Goal: Information Seeking & Learning: Learn about a topic

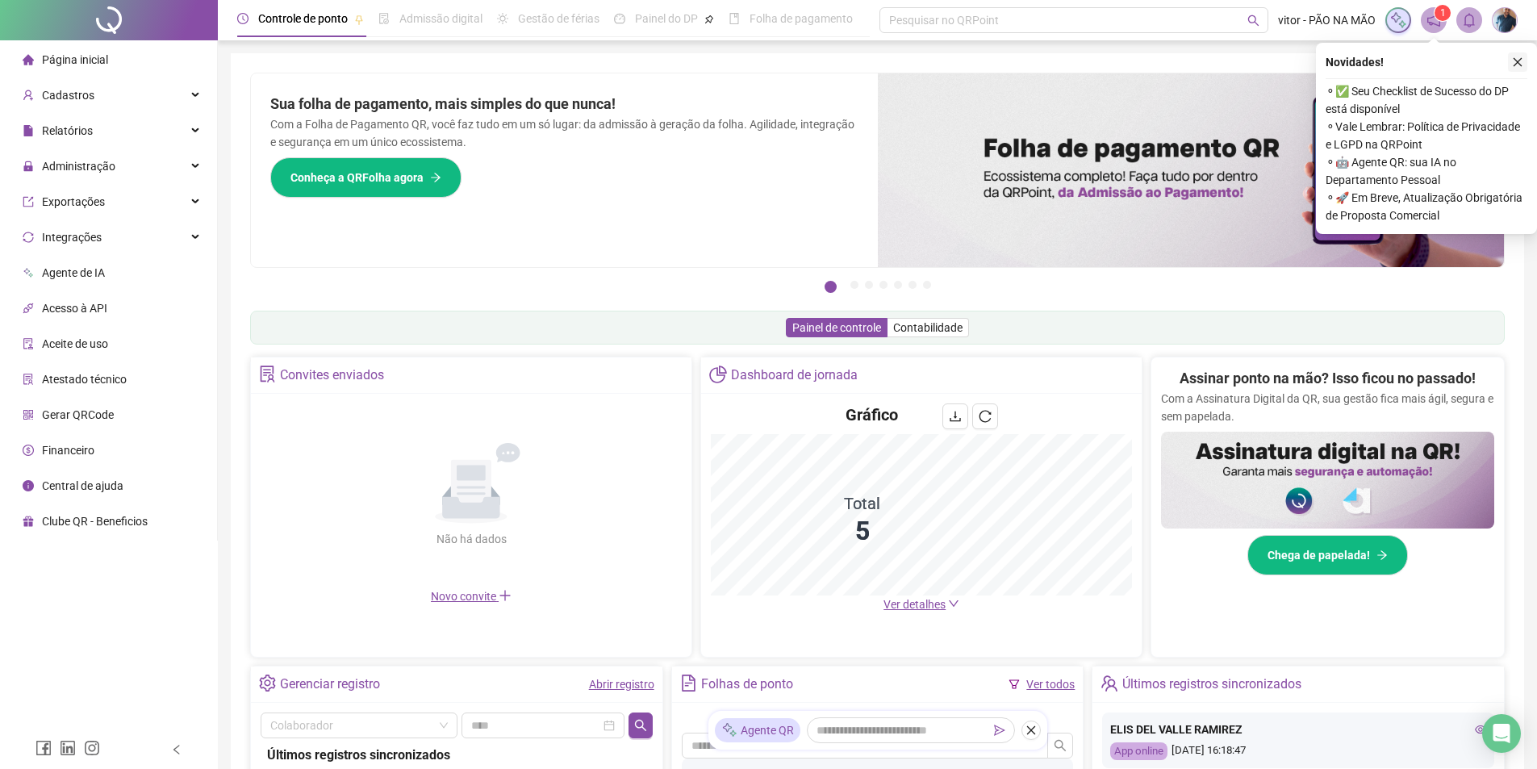
click at [1516, 61] on icon "close" at bounding box center [1517, 61] width 11 height 11
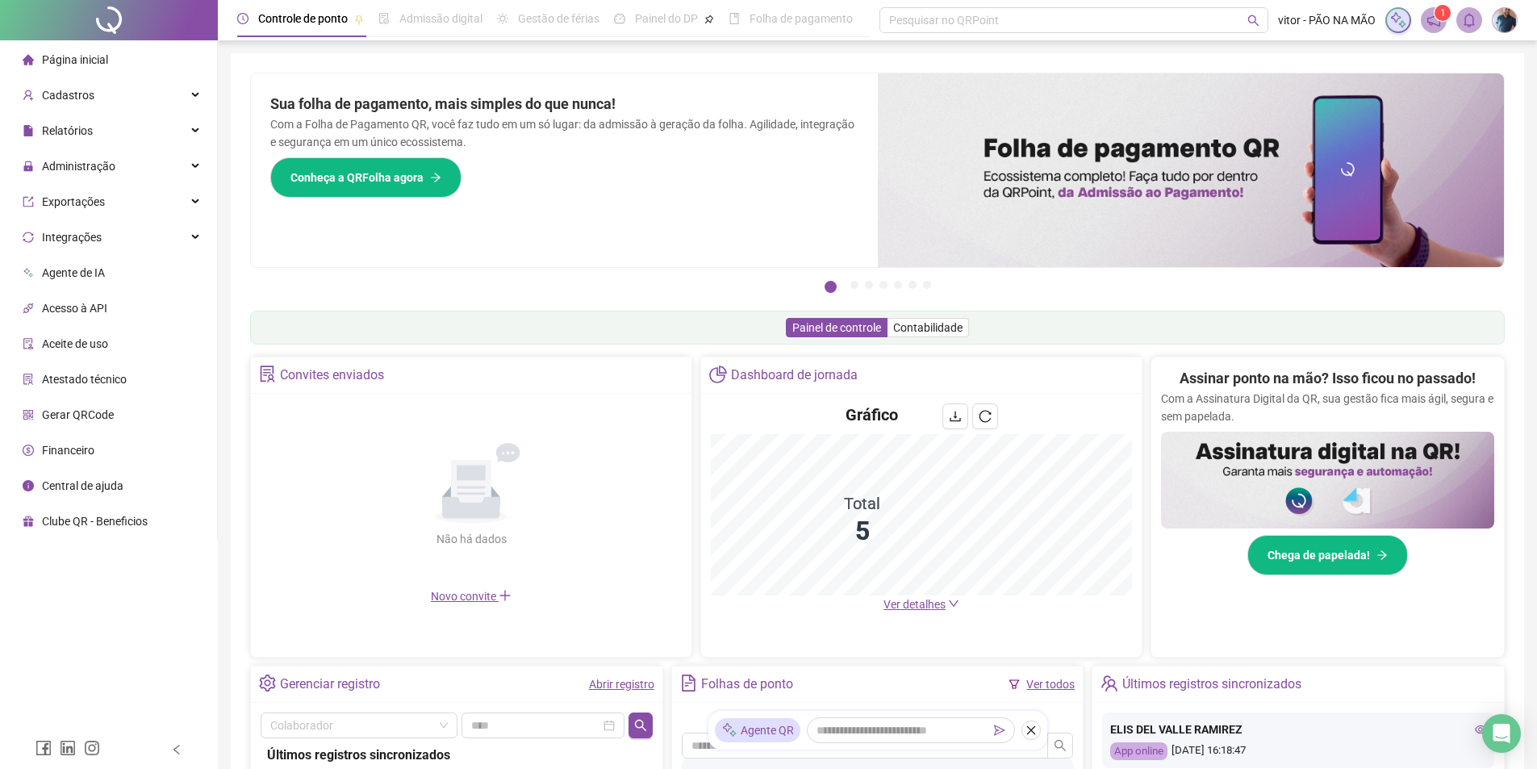
click at [325, 17] on span "Controle de ponto" at bounding box center [303, 18] width 90 height 13
click at [139, 15] on div at bounding box center [109, 20] width 218 height 40
click at [1027, 727] on icon "close" at bounding box center [1030, 730] width 9 height 9
click at [547, 22] on span "Gestão de férias" at bounding box center [558, 18] width 81 height 13
click at [1429, 13] on icon "notification" at bounding box center [1433, 20] width 15 height 15
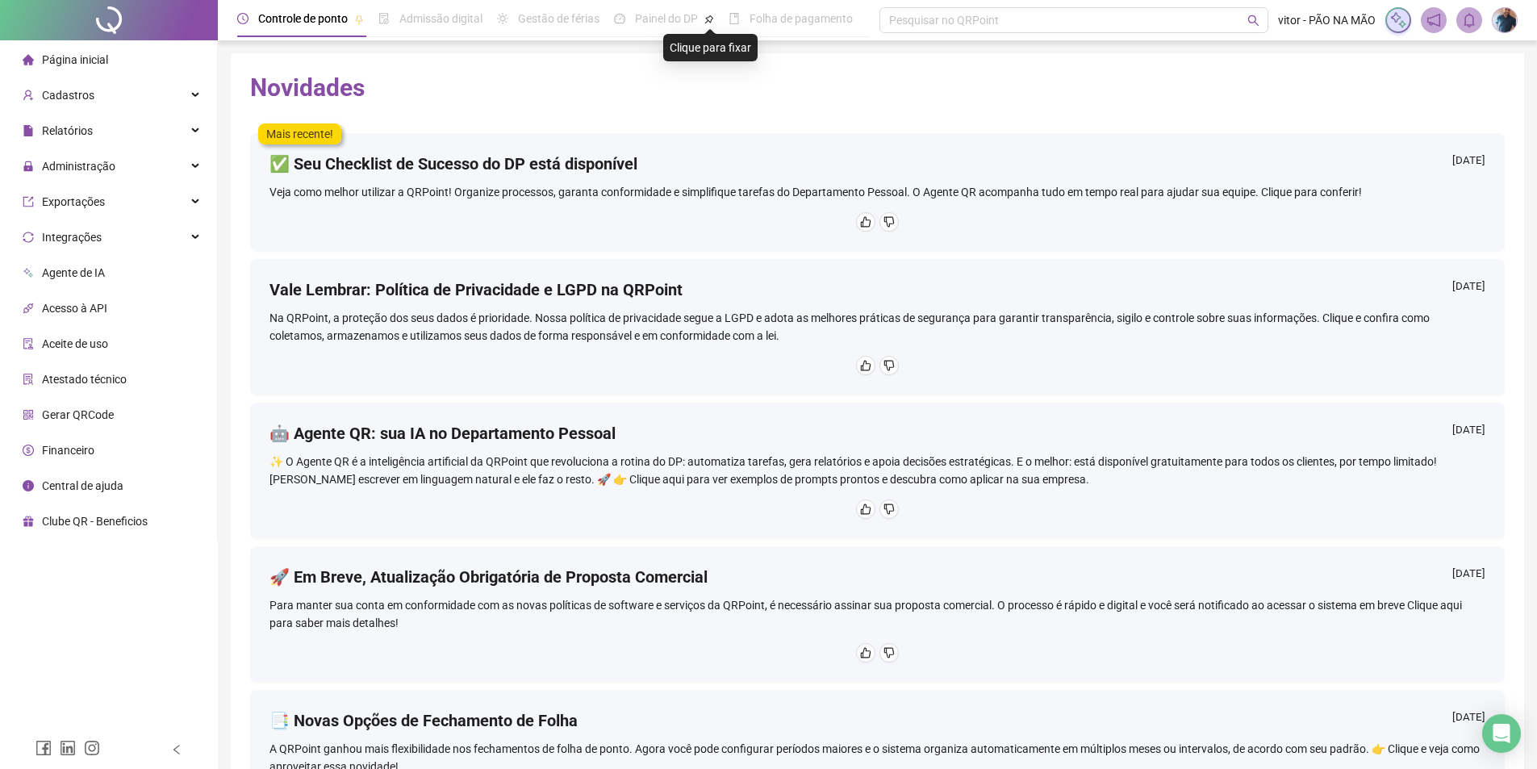
click at [707, 21] on icon "pushpin" at bounding box center [709, 19] width 8 height 8
click at [709, 19] on icon "pushpin" at bounding box center [710, 19] width 14 height 14
click at [302, 18] on span "Controle de ponto" at bounding box center [303, 18] width 90 height 13
click at [104, 15] on div at bounding box center [109, 20] width 218 height 40
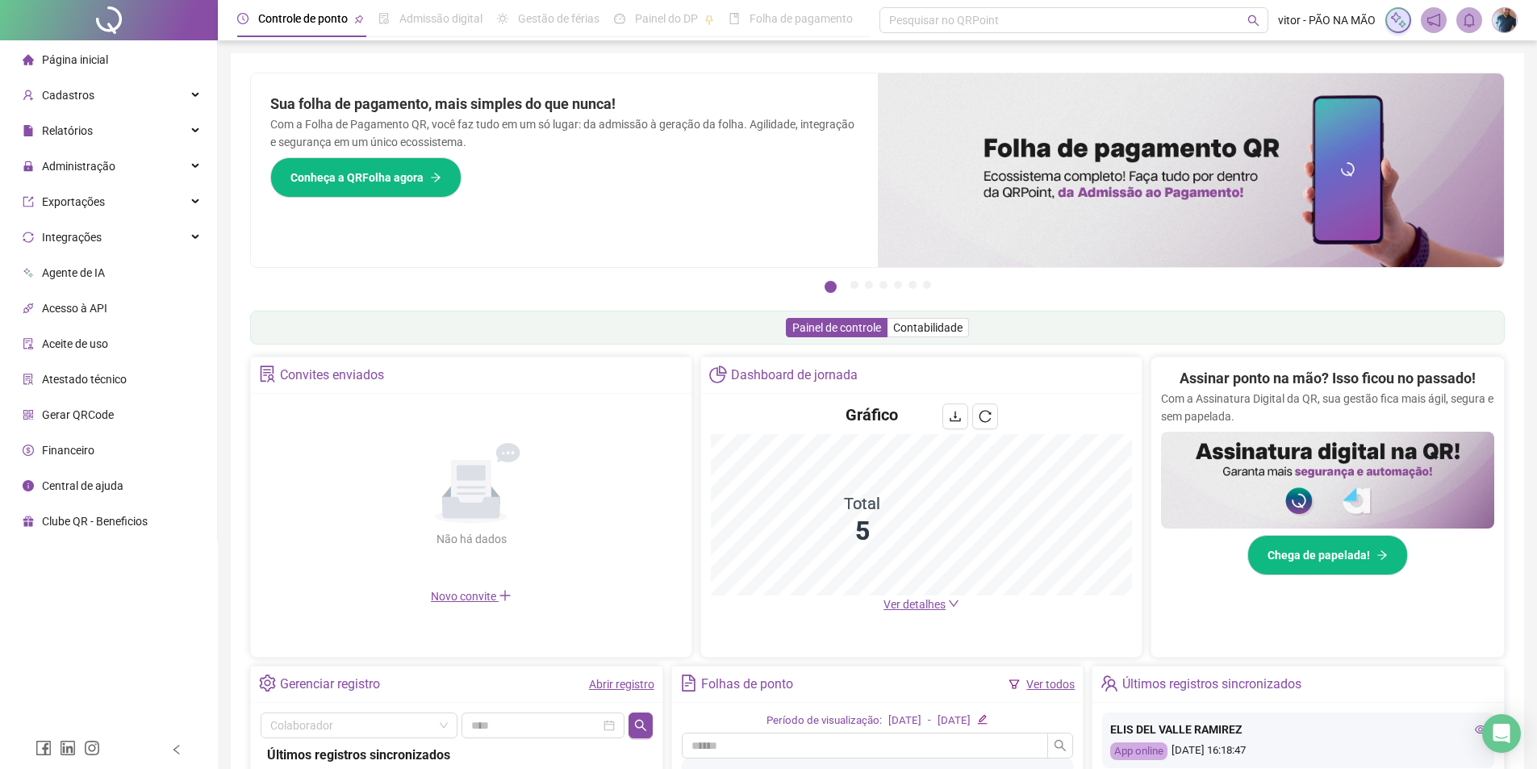
scroll to position [9, 0]
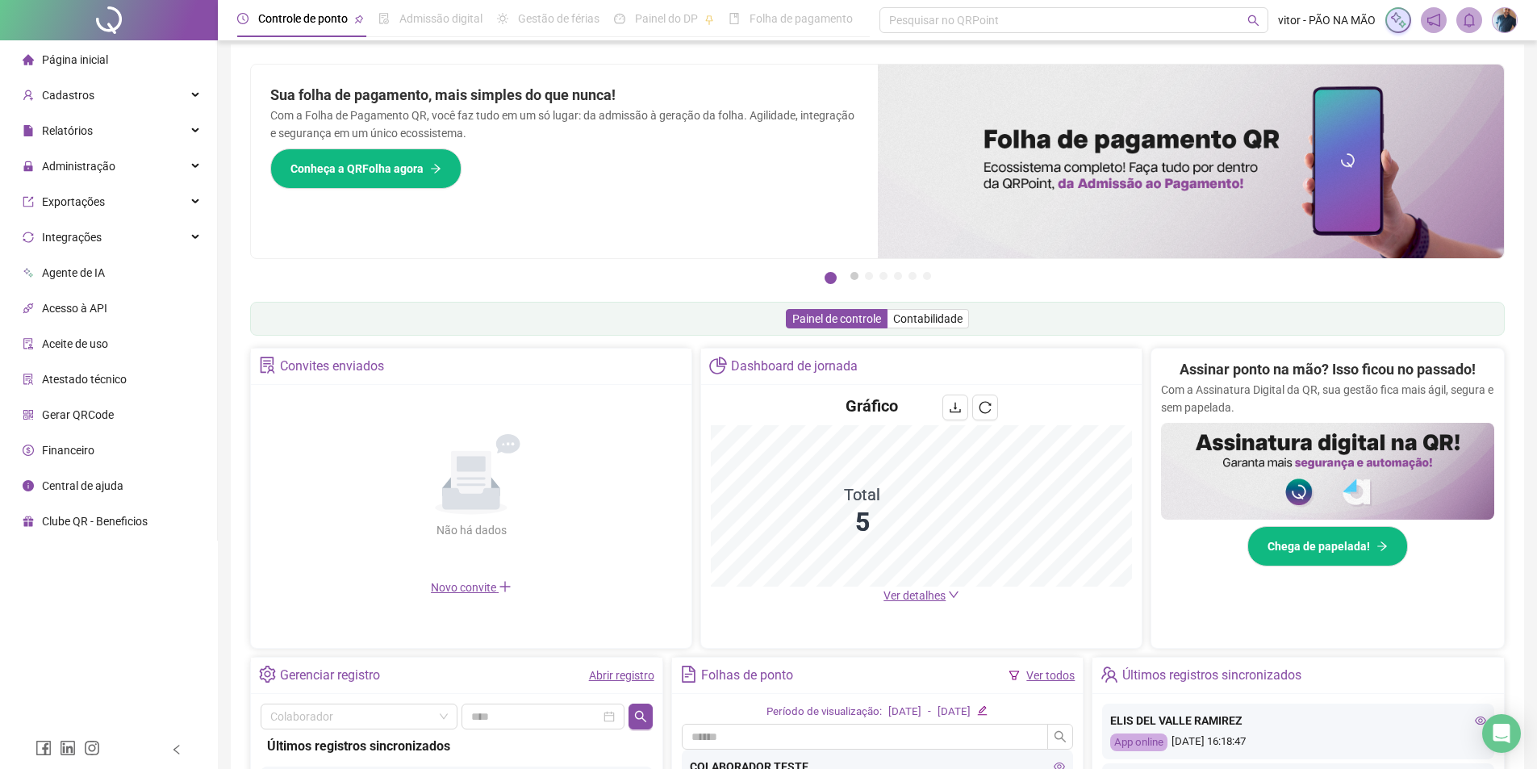
click at [857, 275] on button "2" at bounding box center [854, 276] width 8 height 8
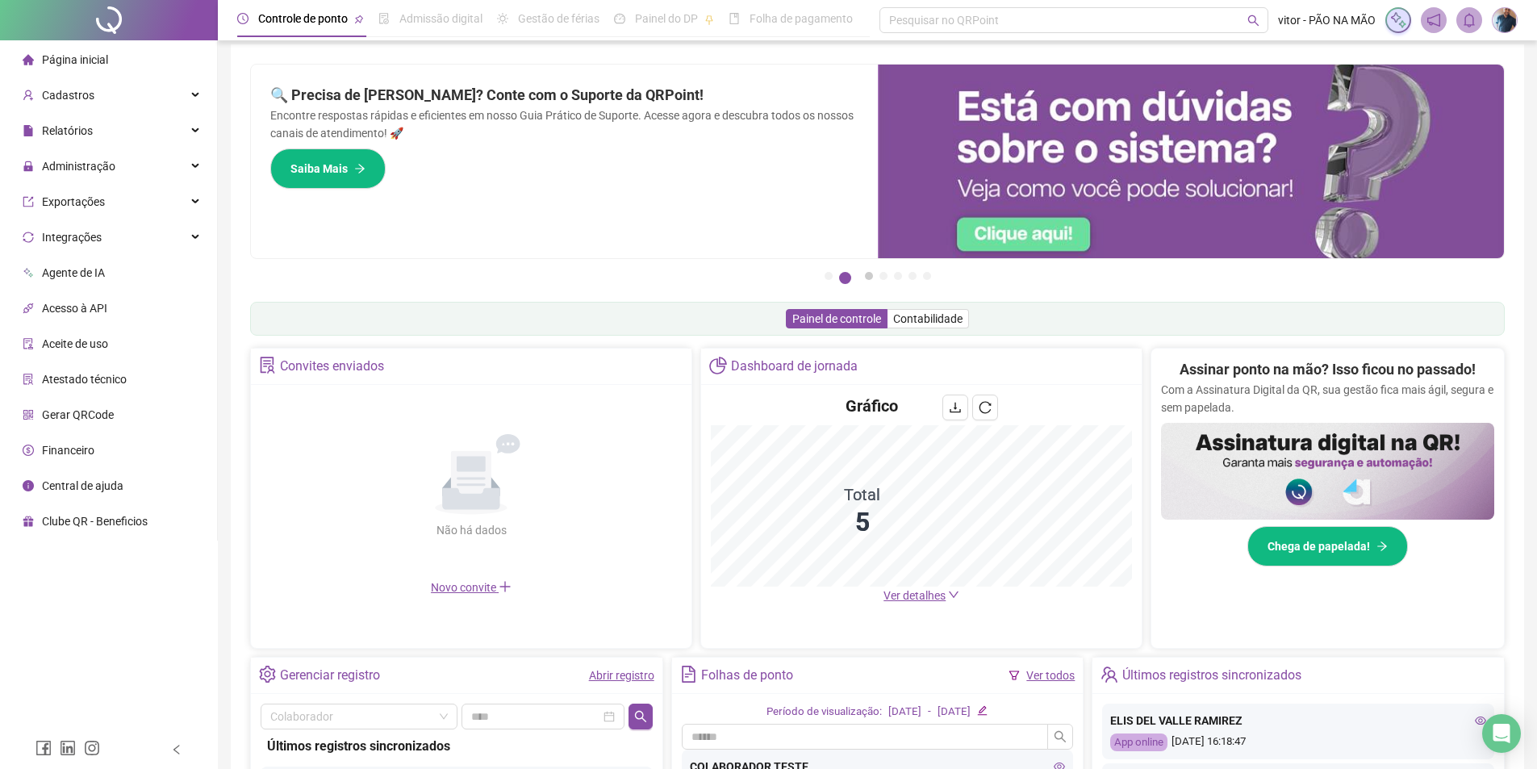
click at [865, 275] on button "3" at bounding box center [869, 276] width 8 height 8
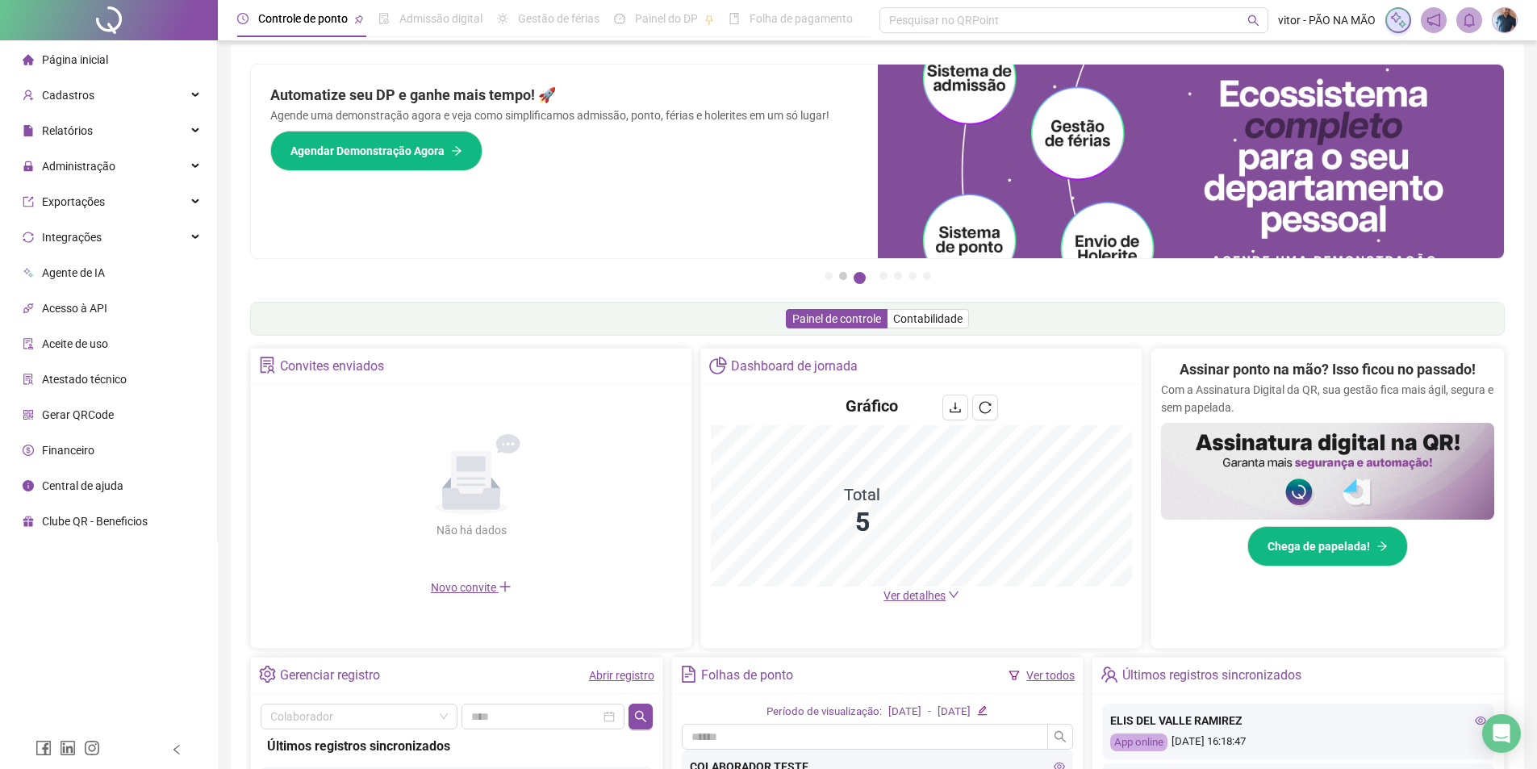
click at [844, 279] on button "2" at bounding box center [843, 276] width 8 height 8
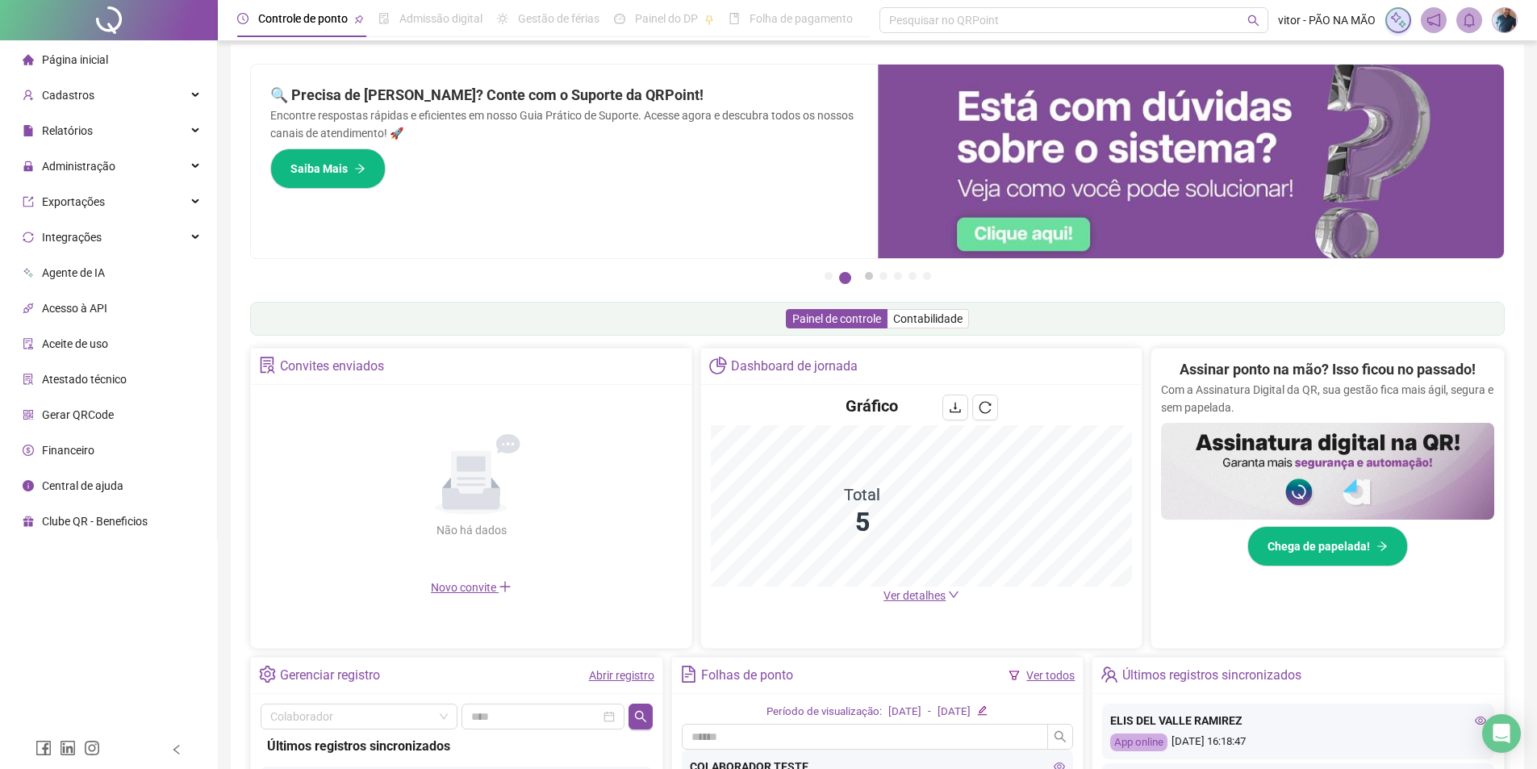
click at [865, 280] on button "3" at bounding box center [869, 276] width 8 height 8
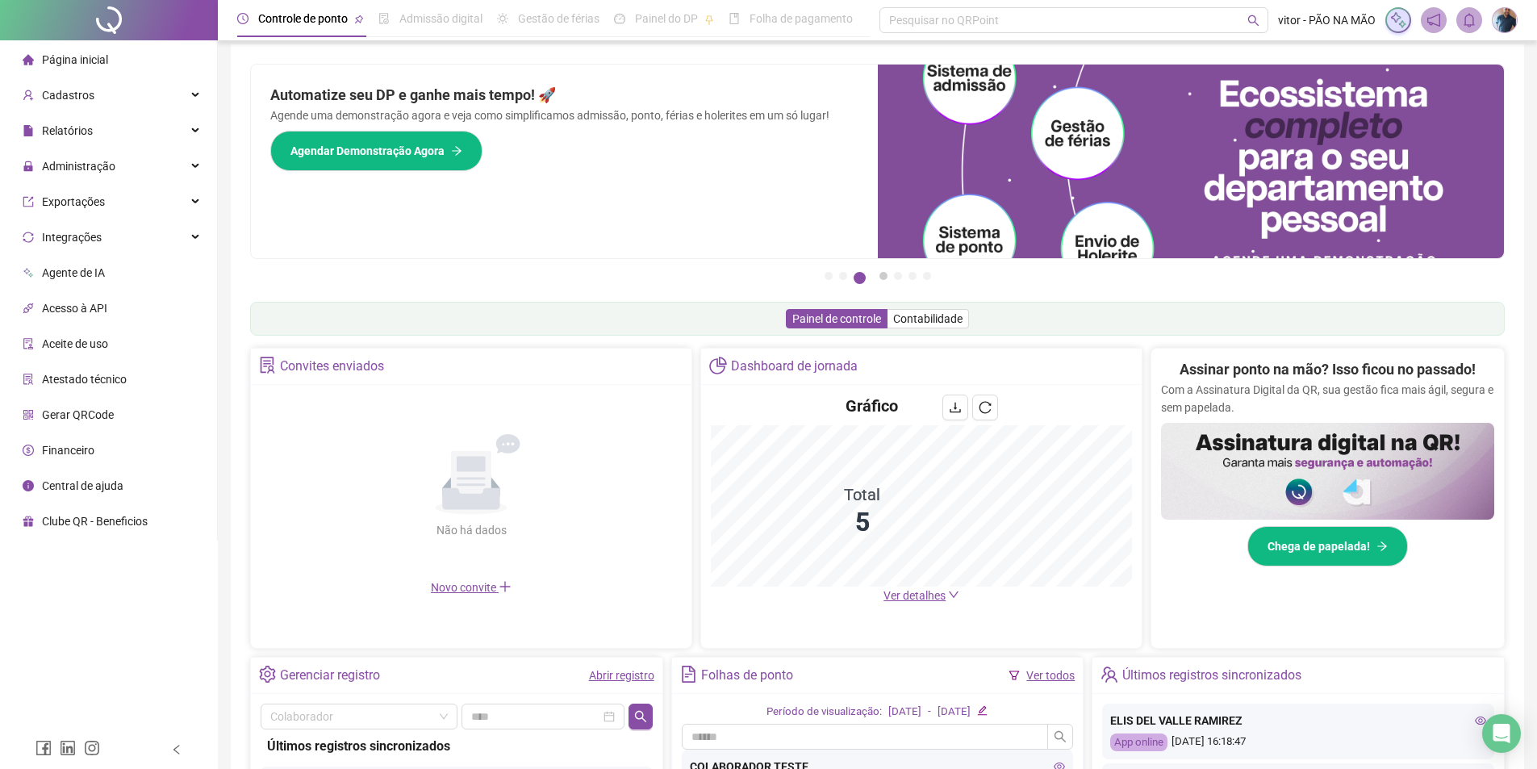
click at [883, 279] on button "4" at bounding box center [883, 276] width 8 height 8
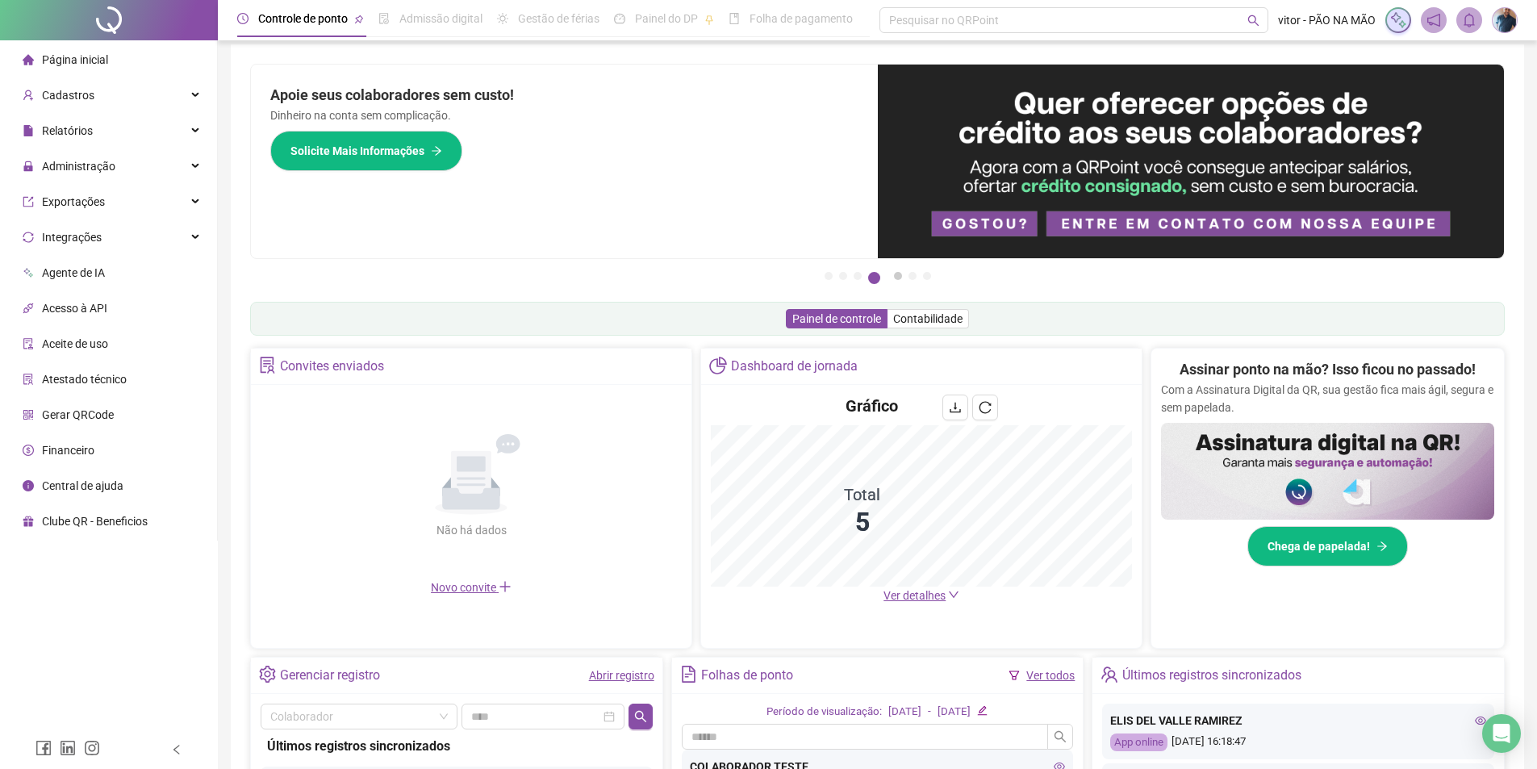
click at [895, 277] on button "5" at bounding box center [898, 276] width 8 height 8
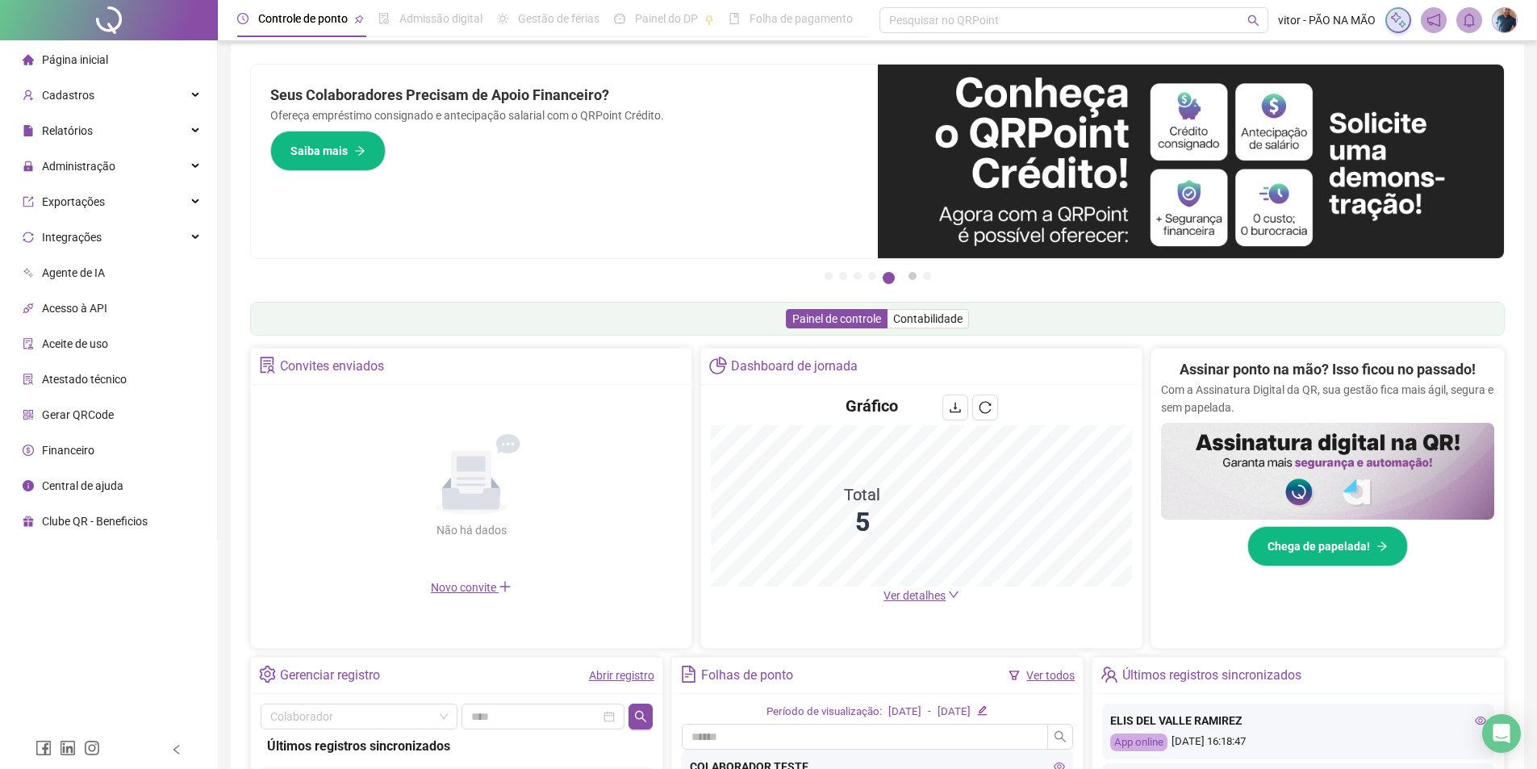
click at [908, 278] on button "6" at bounding box center [912, 276] width 8 height 8
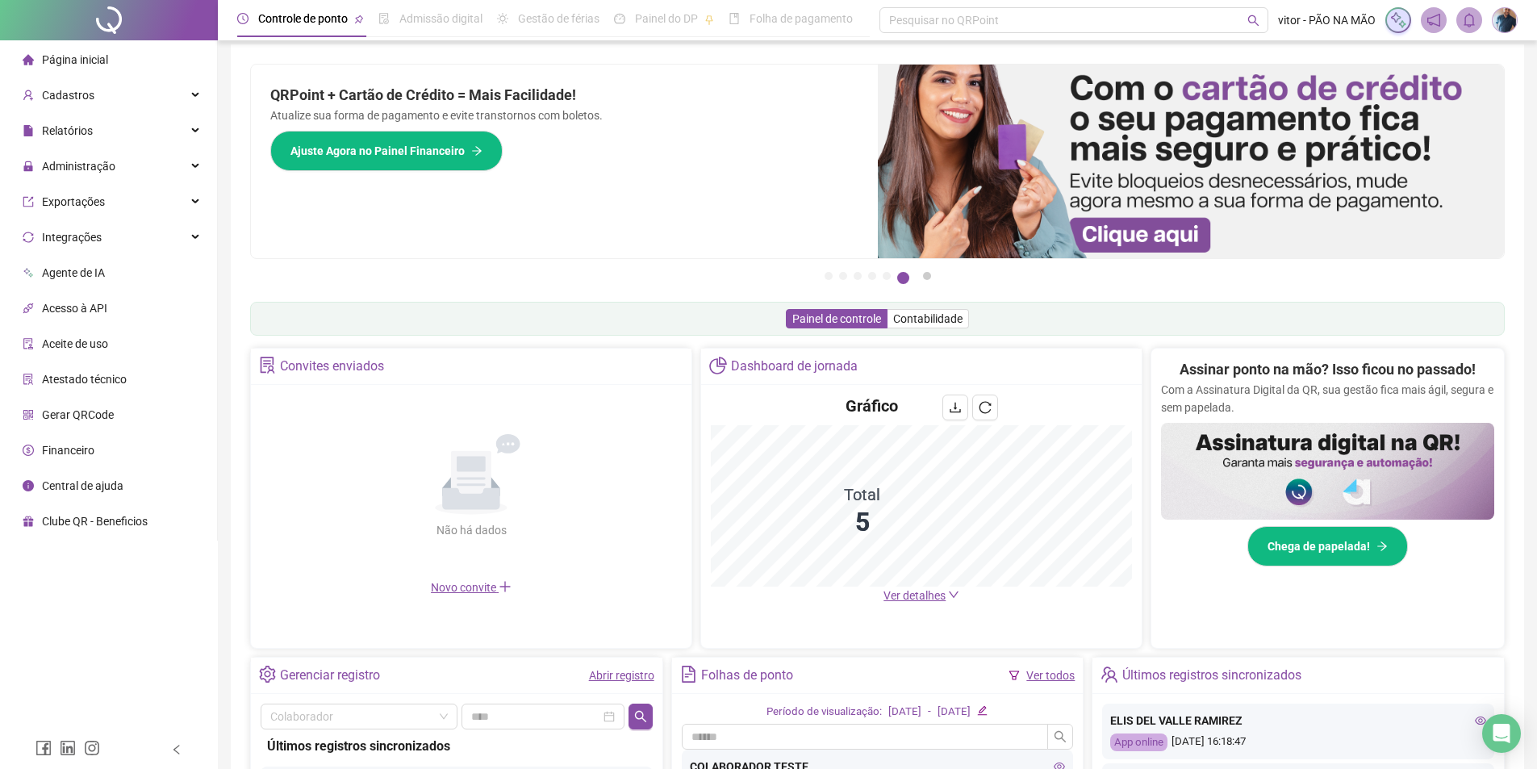
click at [923, 278] on button "7" at bounding box center [927, 276] width 8 height 8
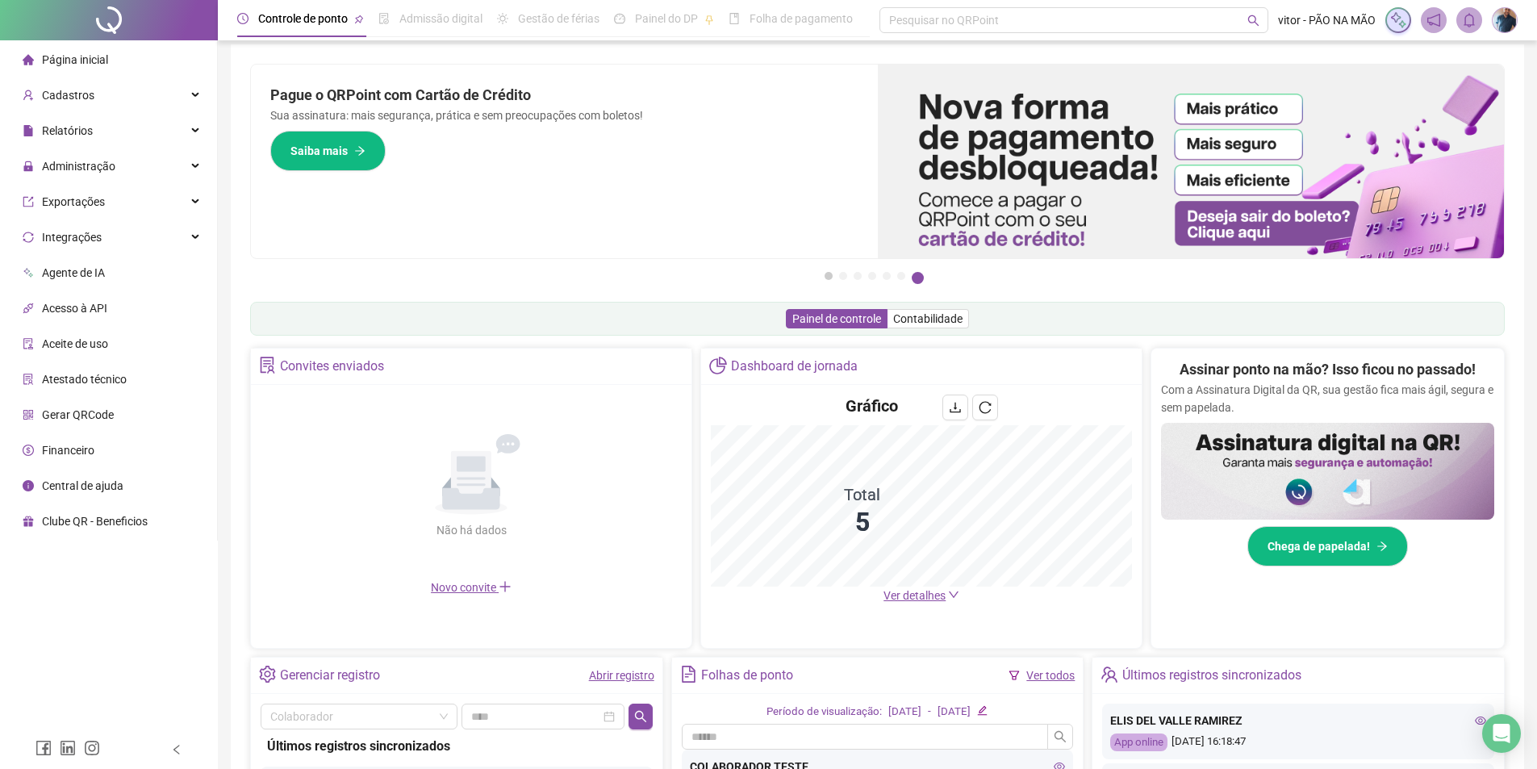
click at [831, 273] on button "1" at bounding box center [828, 276] width 8 height 8
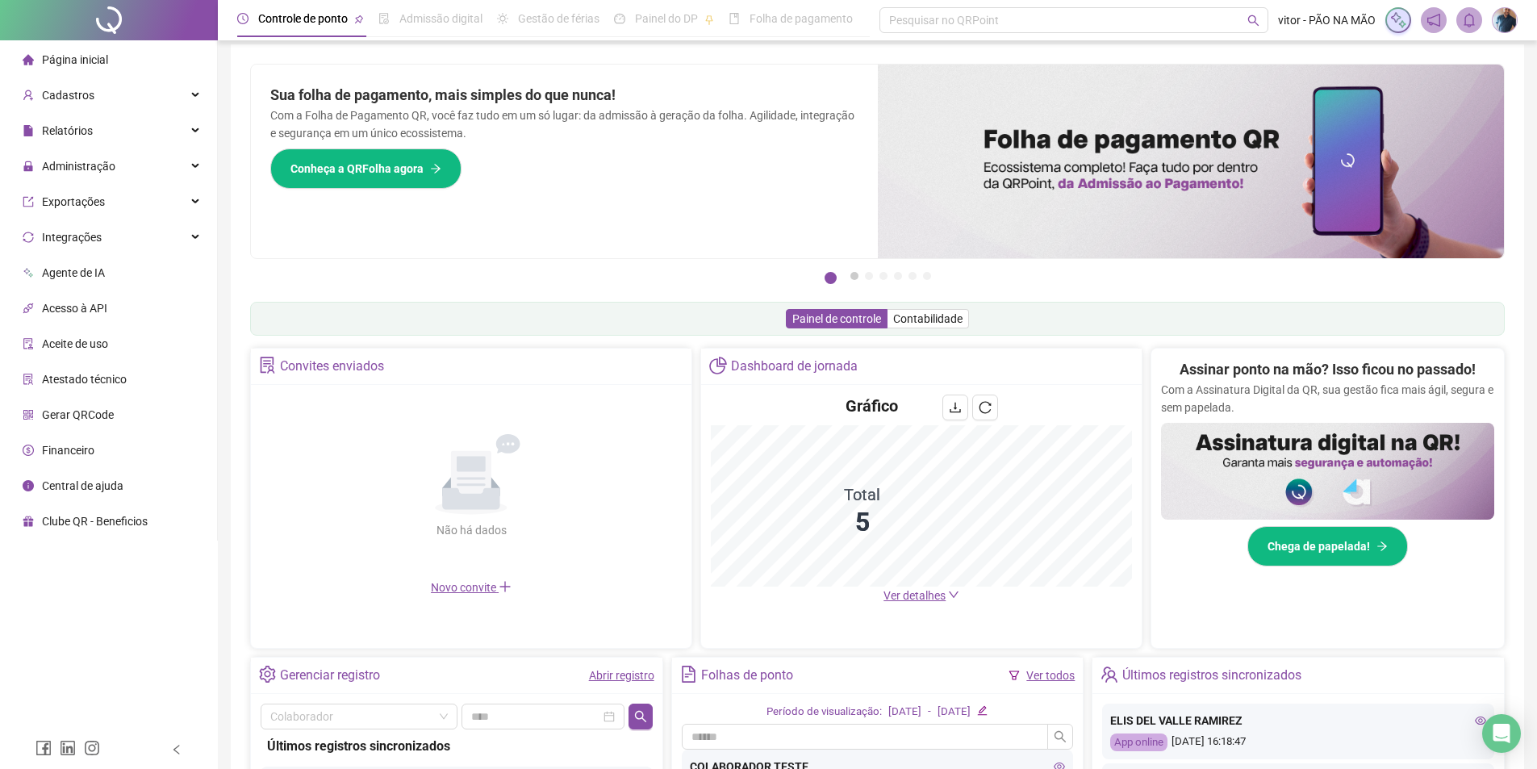
click at [853, 277] on button "2" at bounding box center [854, 276] width 8 height 8
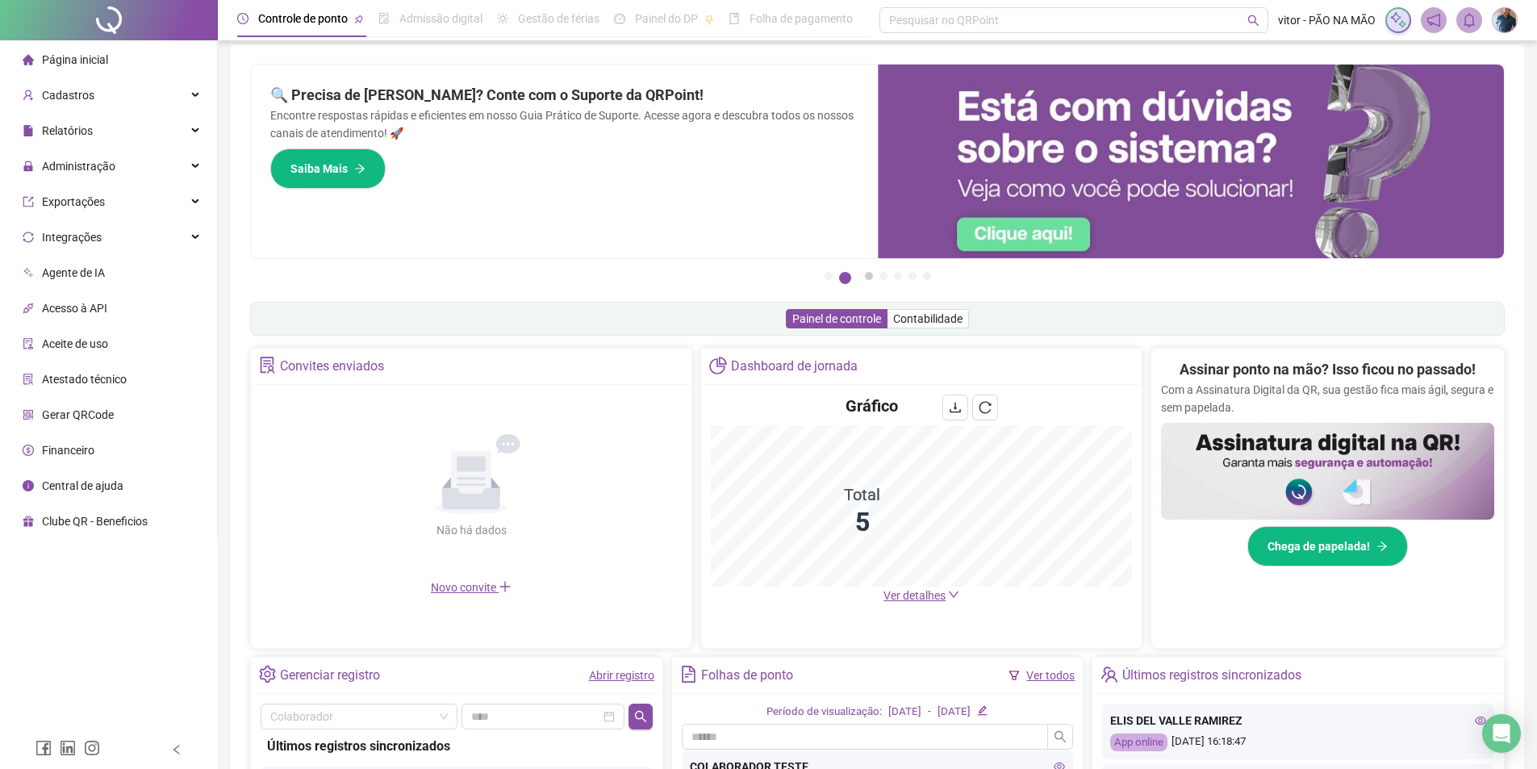
click at [873, 277] on button "3" at bounding box center [869, 276] width 8 height 8
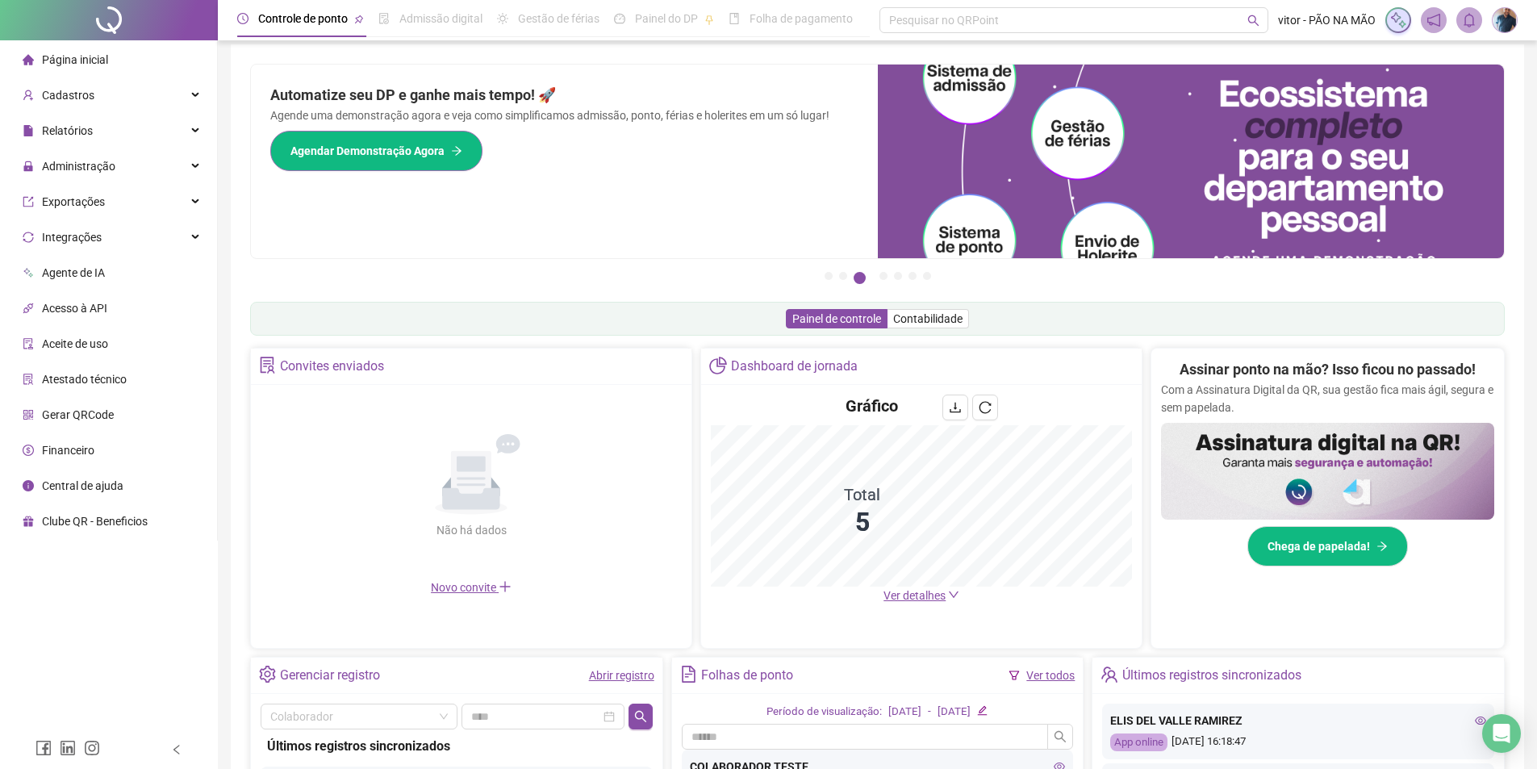
click at [420, 151] on span "Agendar Demonstração Agora" at bounding box center [367, 151] width 154 height 18
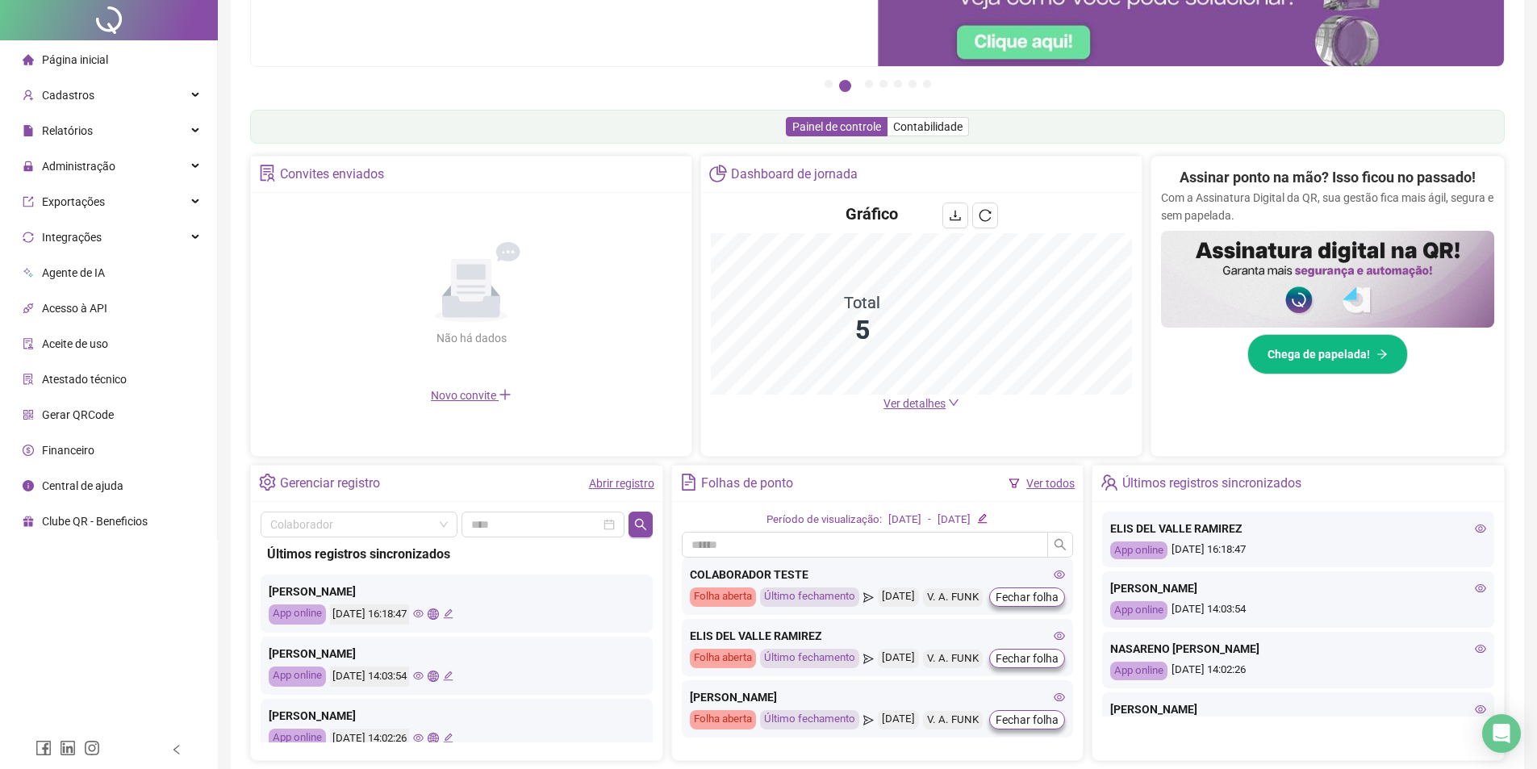
scroll to position [0, 0]
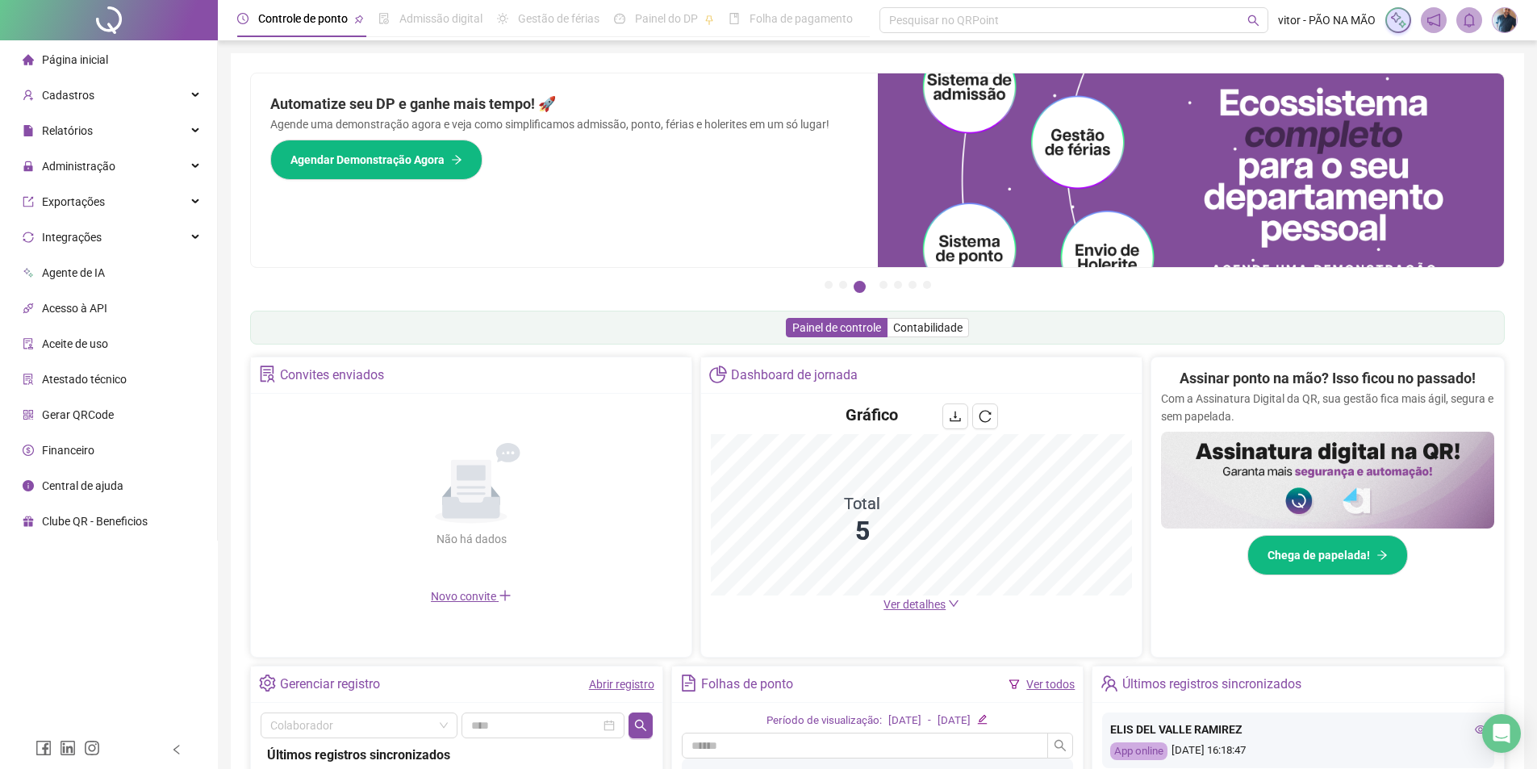
click at [1080, 308] on div "Pague o QRPoint com Cartão de Crédito Sua assinatura: mais segurança, prática e…" at bounding box center [877, 517] width 1254 height 889
